Goal: Information Seeking & Learning: Learn about a topic

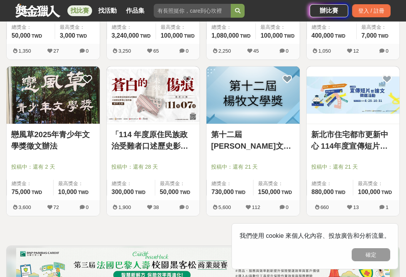
scroll to position [732, 0]
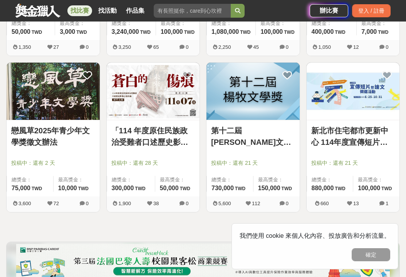
click at [244, 93] on img at bounding box center [252, 91] width 93 height 57
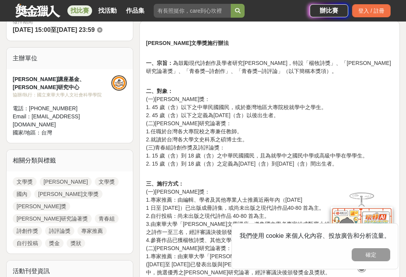
scroll to position [260, 0]
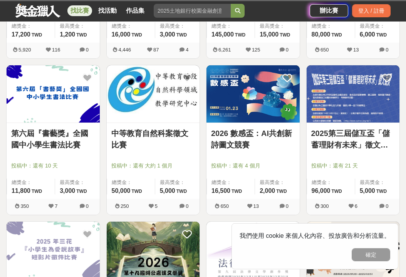
scroll to position [732, 0]
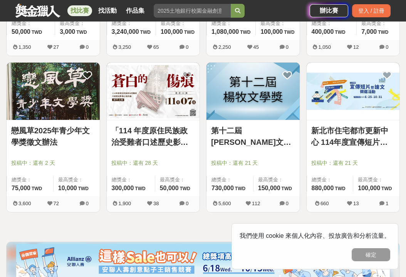
click at [32, 131] on link "戀風草2025年青少年文學獎徵文辦法" at bounding box center [53, 136] width 84 height 23
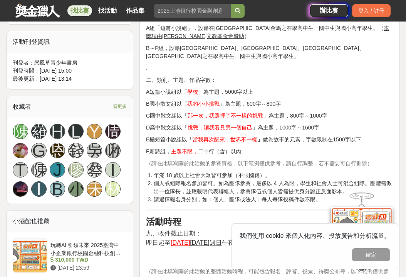
scroll to position [632, 0]
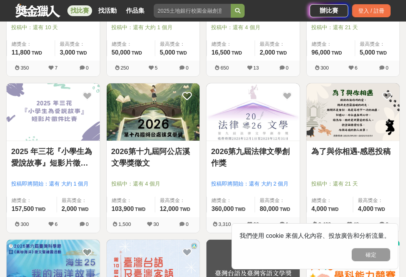
scroll to position [394, 0]
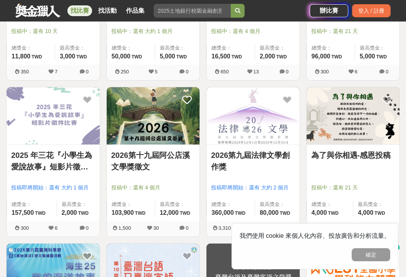
click at [333, 153] on link "為了與你相遇-感恩投稿" at bounding box center [353, 156] width 84 height 12
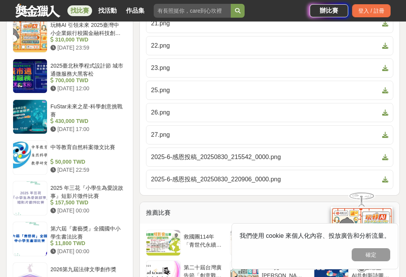
scroll to position [1006, 0]
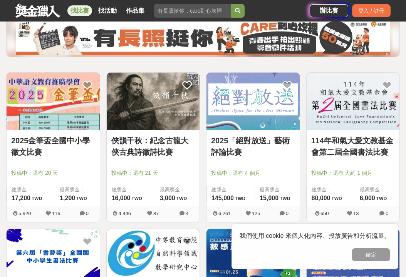
scroll to position [100, 0]
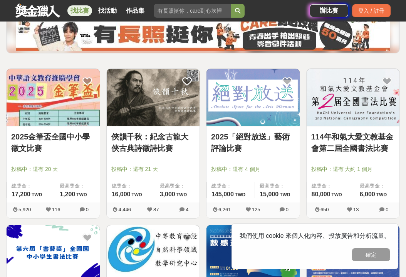
click at [144, 101] on img at bounding box center [153, 97] width 93 height 57
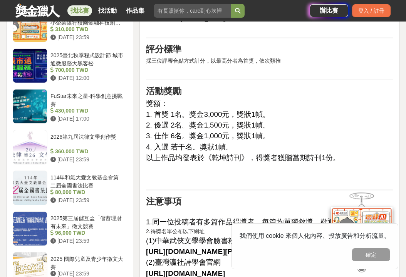
scroll to position [806, 0]
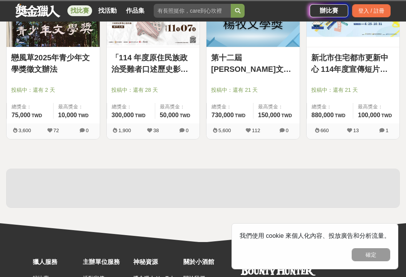
scroll to position [100, 0]
